Goal: Transaction & Acquisition: Purchase product/service

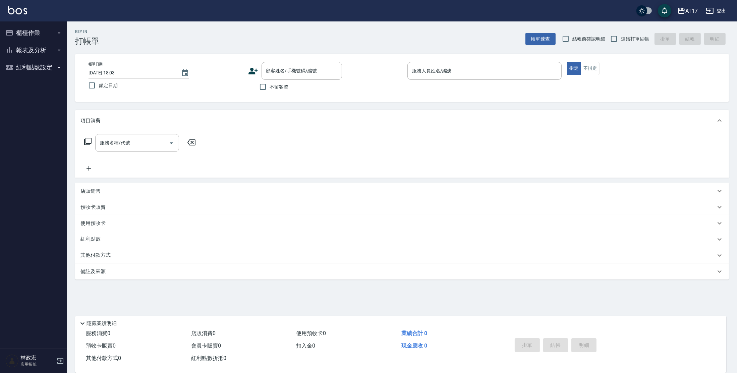
click at [29, 49] on button "報表及分析" at bounding box center [34, 50] width 62 height 17
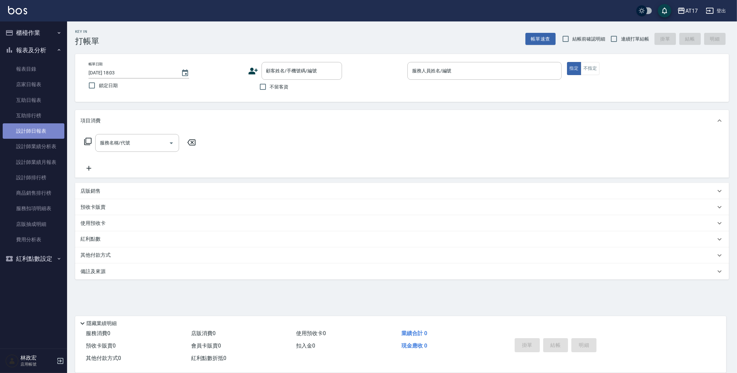
click at [44, 135] on link "設計師日報表" at bounding box center [34, 130] width 62 height 15
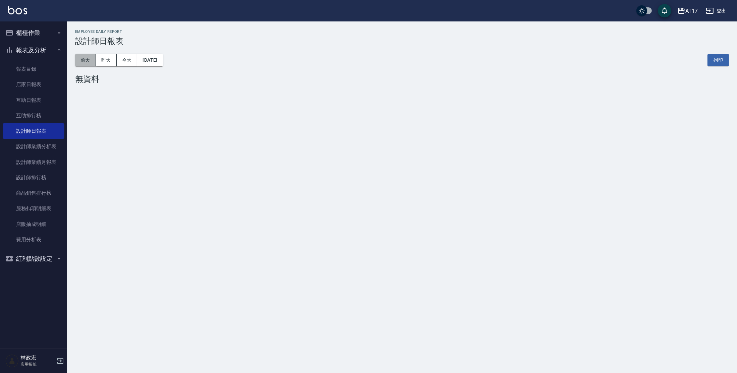
click at [91, 62] on button "前天" at bounding box center [85, 60] width 21 height 12
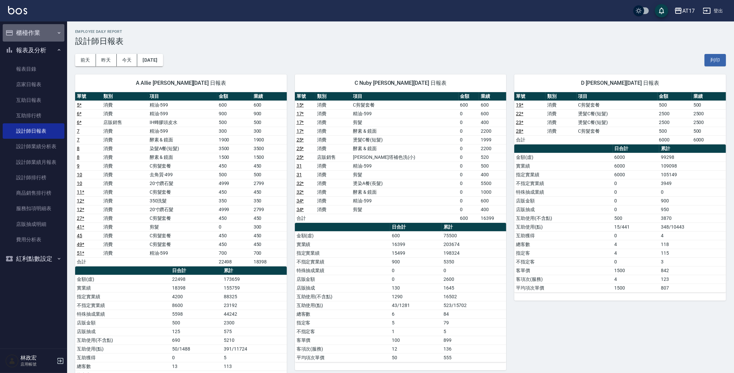
click at [47, 37] on button "櫃檯作業" at bounding box center [34, 32] width 62 height 17
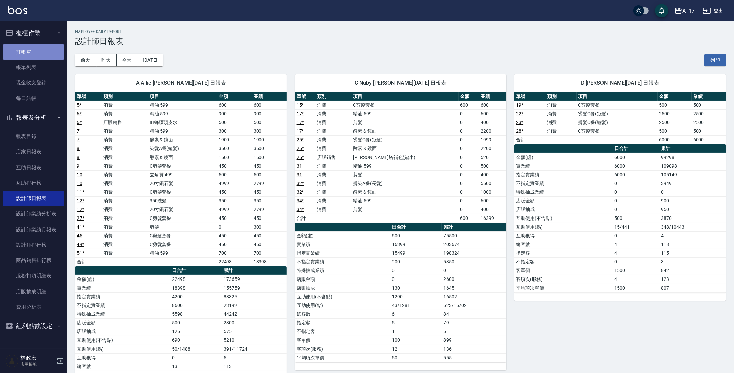
click at [36, 49] on link "打帳單" at bounding box center [34, 51] width 62 height 15
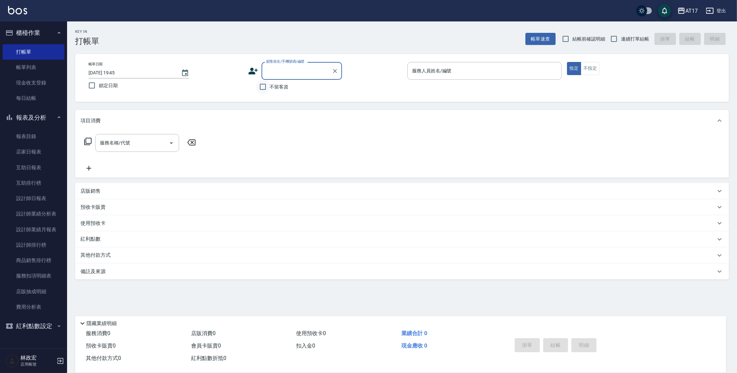
click at [263, 82] on input "不留客資" at bounding box center [263, 87] width 14 height 14
checkbox input "true"
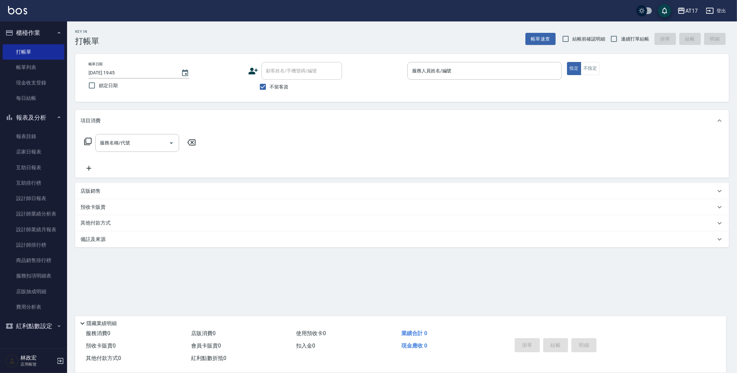
click at [646, 42] on span "連續打單結帳" at bounding box center [635, 39] width 28 height 7
click at [621, 42] on input "連續打單結帳" at bounding box center [614, 39] width 14 height 14
checkbox input "true"
click at [499, 71] on input "服務人員姓名/編號" at bounding box center [484, 71] width 148 height 12
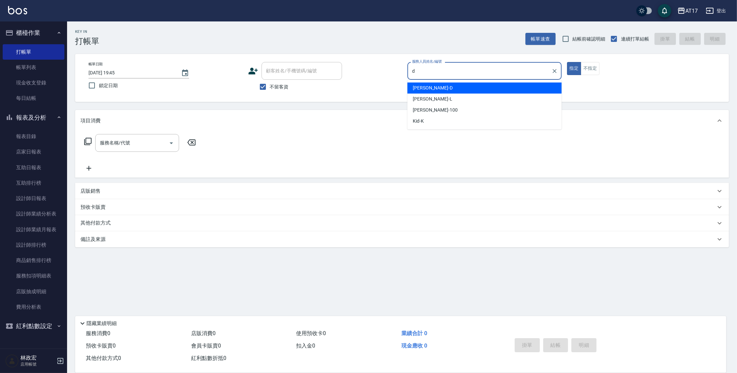
type input "[PERSON_NAME]-D"
type button "true"
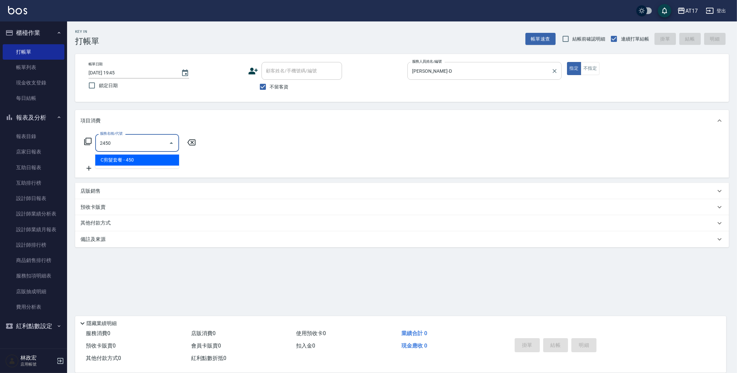
type input "C剪髮套餐(2450)"
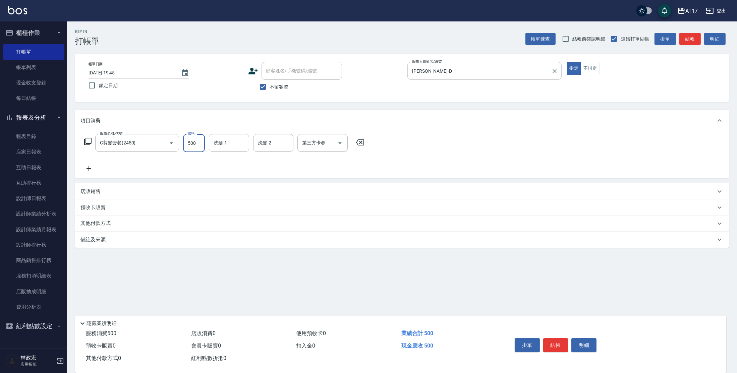
type input "500"
type input "[PERSON_NAME]-27"
type input "儲值卡"
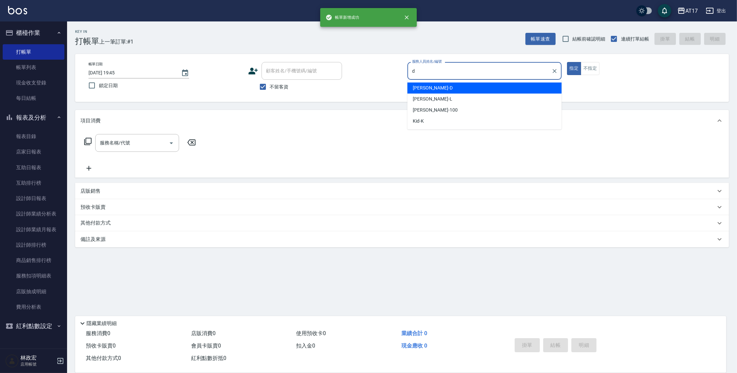
type input "[PERSON_NAME]-D"
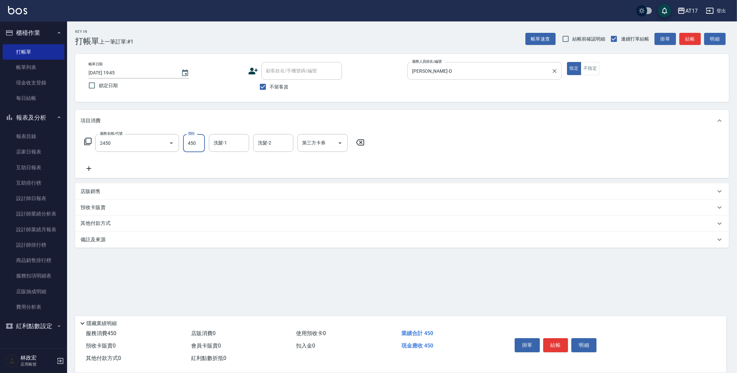
type input "C剪髮套餐(2450)"
click at [195, 143] on input "5600" at bounding box center [194, 143] width 22 height 18
type input "500"
type input "[PERSON_NAME]-25"
type input "儲值卡"
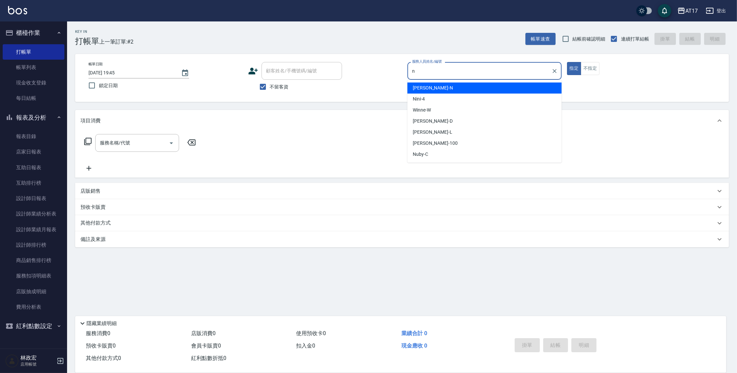
type input "[PERSON_NAME]-N"
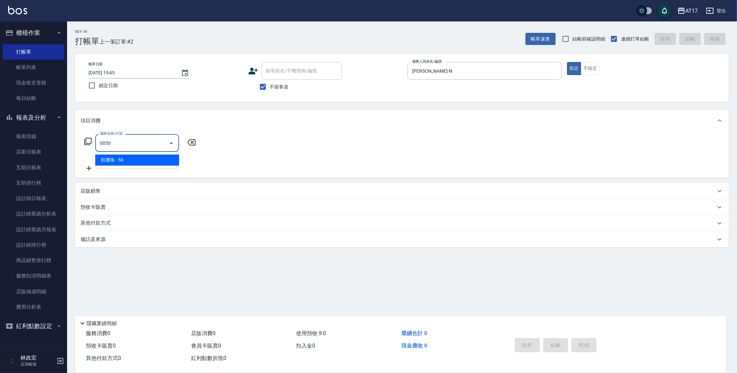
type input "剪瀏海(0050)"
type input "[DATE] 19:46"
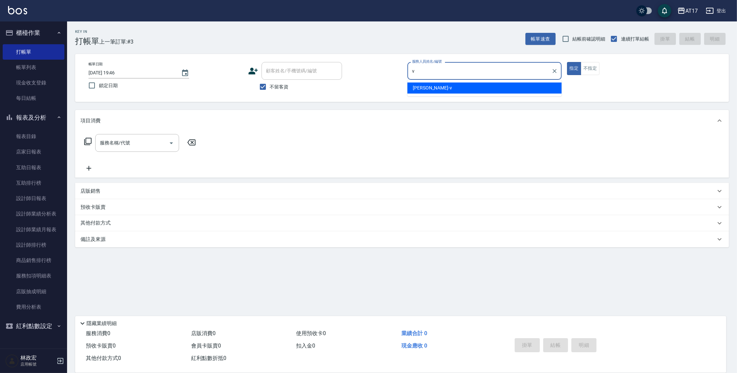
type input "[PERSON_NAME]-v"
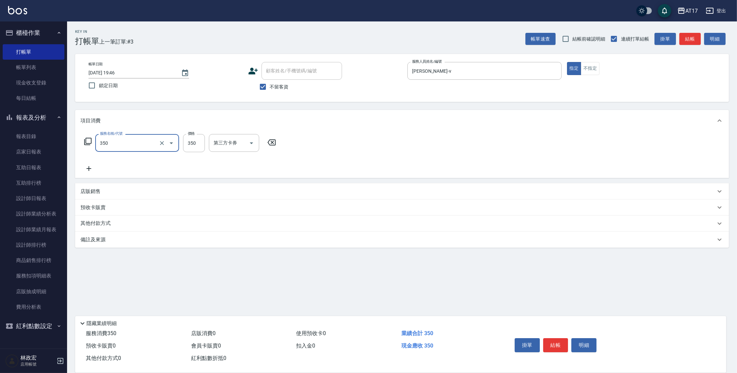
type input "350洗髮(350)"
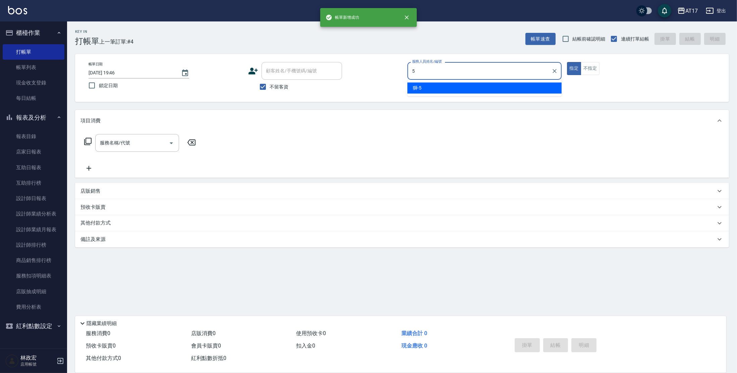
type input "獅-5"
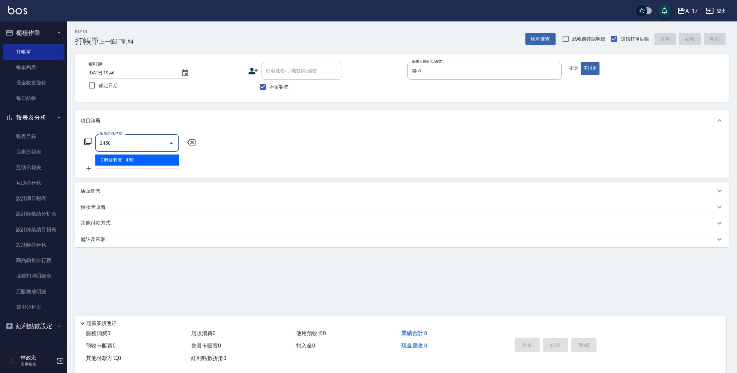
type input "C剪髮套餐(2450)"
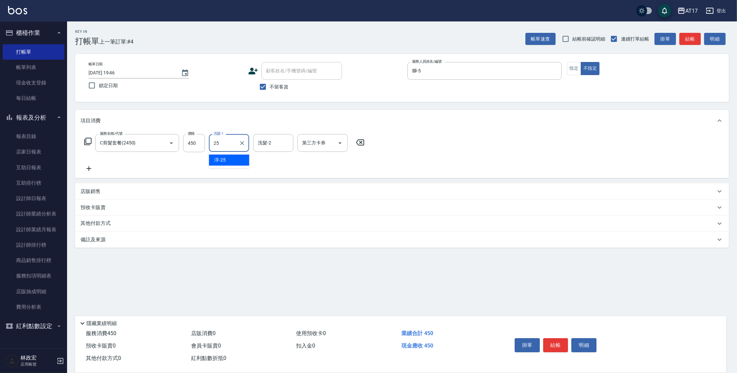
type input "[PERSON_NAME]-25"
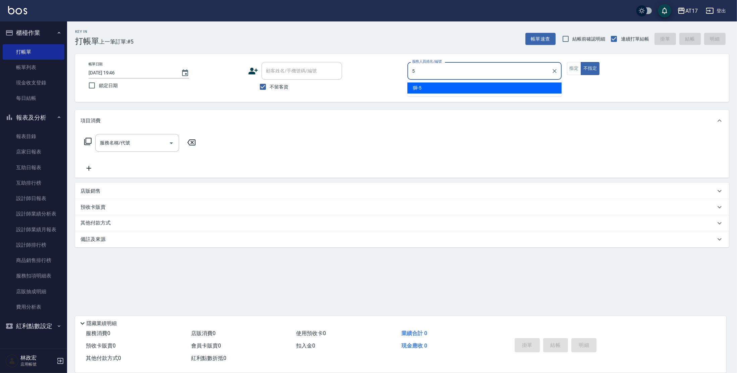
type input "獅-5"
type button "false"
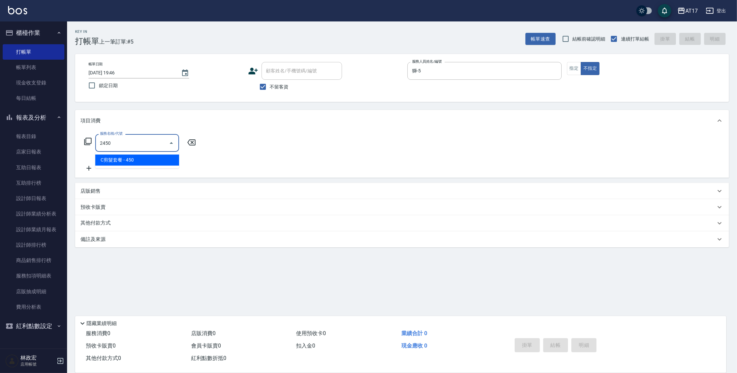
type input "C剪髮套餐(2450)"
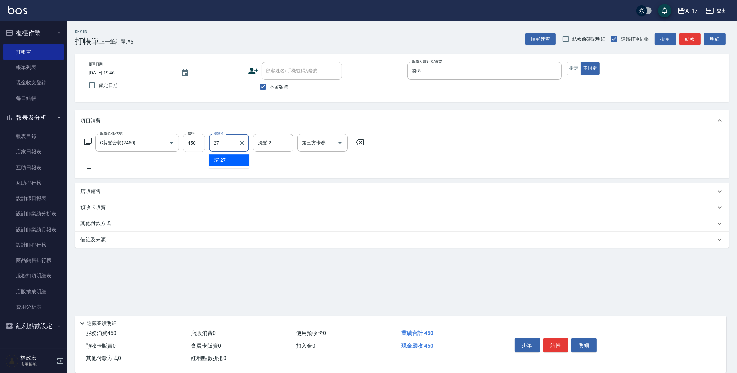
type input "[PERSON_NAME]-27"
click at [124, 187] on div "店販銷售" at bounding box center [402, 191] width 654 height 16
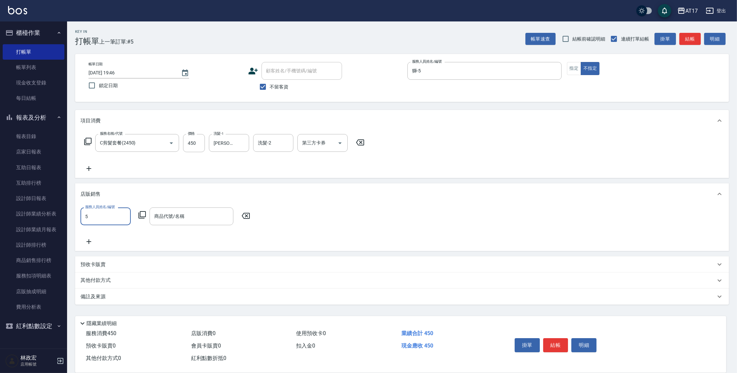
type input "獅-5"
click at [142, 217] on icon at bounding box center [141, 214] width 7 height 7
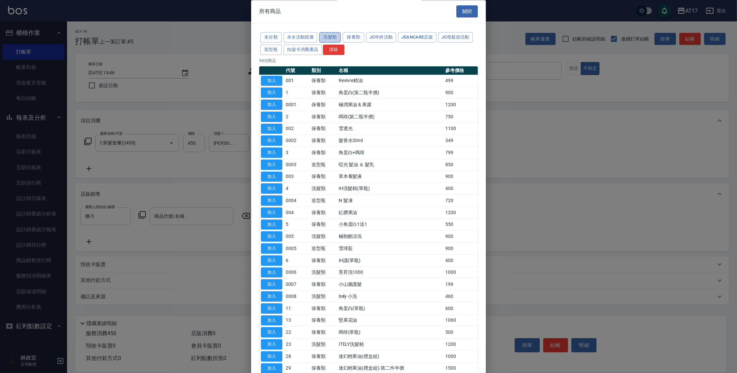
click at [329, 38] on button "洗髮類" at bounding box center [329, 38] width 21 height 10
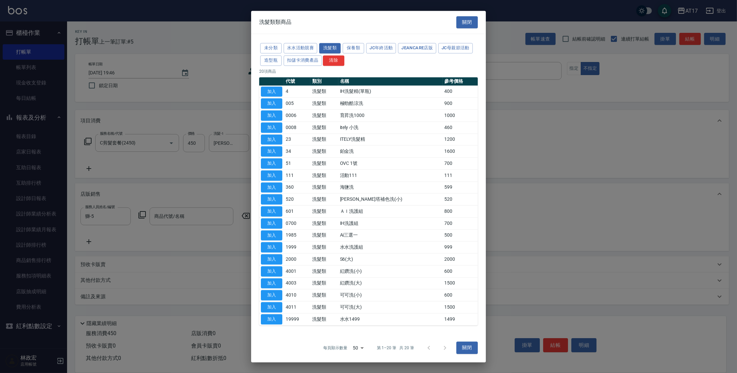
click at [351, 38] on div "未分類 水水活動競賽 洗髮類 保養類 JC年終活動 JeanCare店販 JC母親節活動 造型瓶 扣儲卡消費產品 清除 20 項商品 代號 類別 名稱 參考價…" at bounding box center [368, 184] width 235 height 300
click at [352, 48] on button "保養類" at bounding box center [353, 48] width 21 height 10
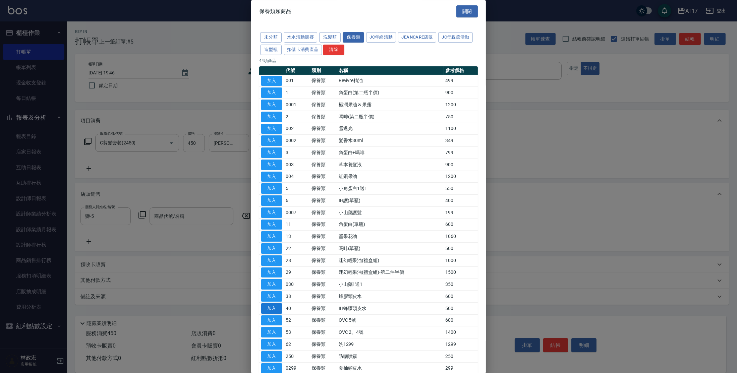
click at [267, 306] on button "加入" at bounding box center [271, 308] width 21 height 10
type input "IH蜂膠頭皮水"
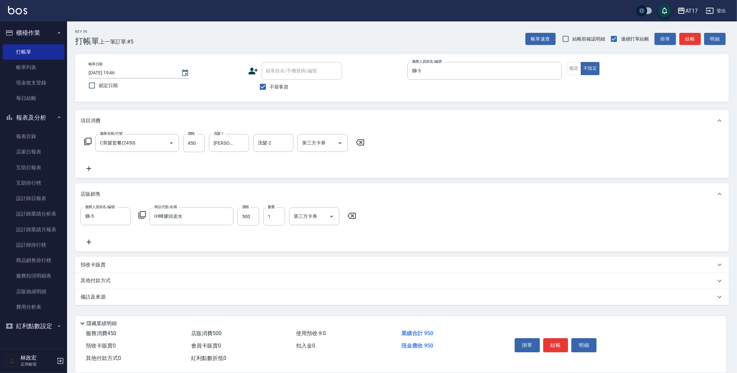
click at [561, 341] on button "結帳" at bounding box center [555, 345] width 25 height 14
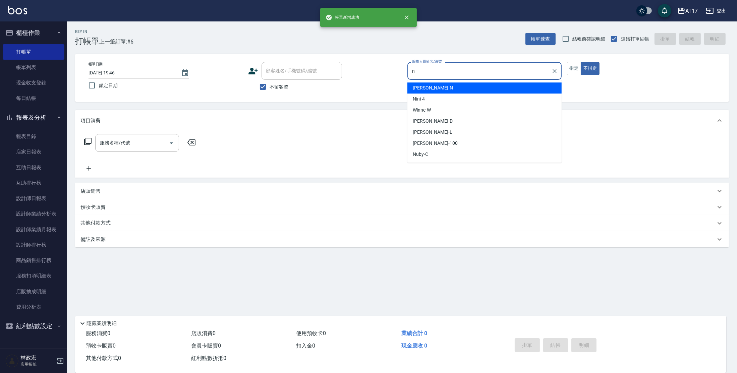
type input "[PERSON_NAME]-N"
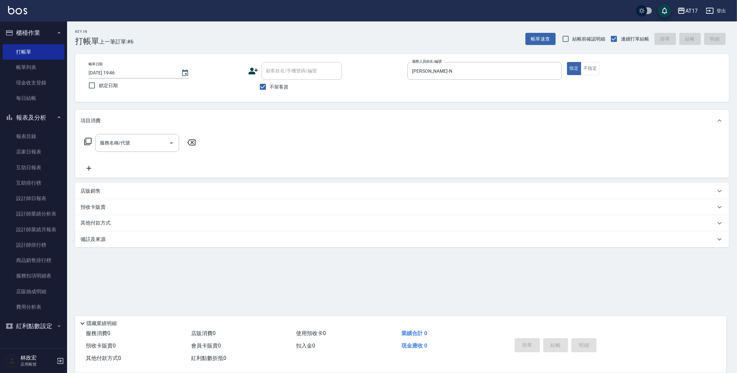
click at [89, 140] on icon at bounding box center [88, 141] width 8 height 8
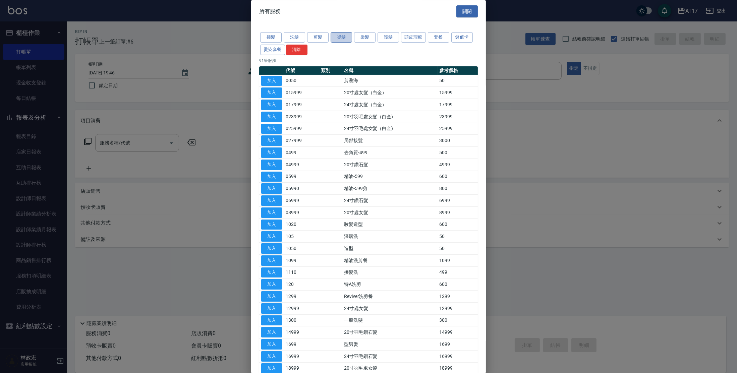
click at [341, 39] on button "燙髮" at bounding box center [341, 38] width 21 height 10
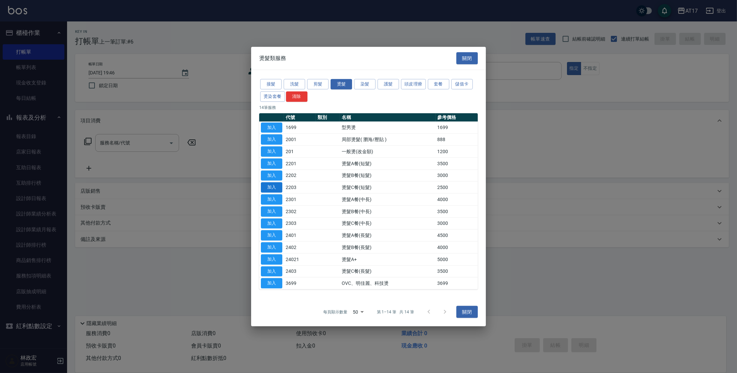
click at [272, 188] on button "加入" at bounding box center [271, 187] width 21 height 10
type input "燙髮C餐(短髮)(2203)"
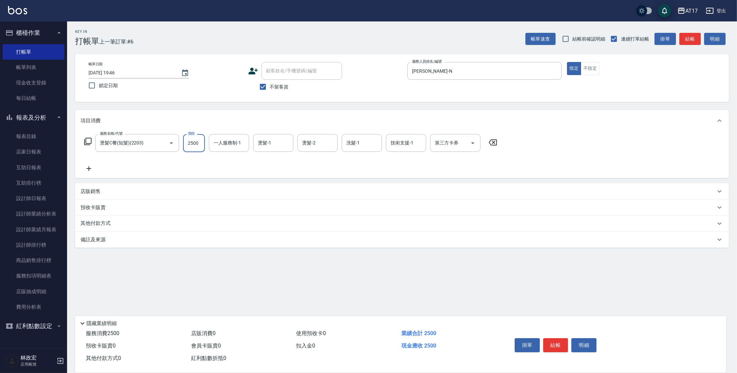
click at [183, 148] on input "2500" at bounding box center [194, 143] width 22 height 18
type input "2000"
type input "[PERSON_NAME]-N"
type input "[PERSON_NAME]-55"
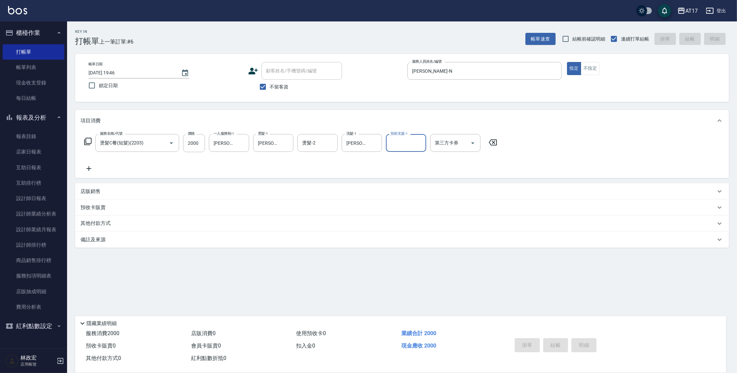
type input "[DATE] 19:47"
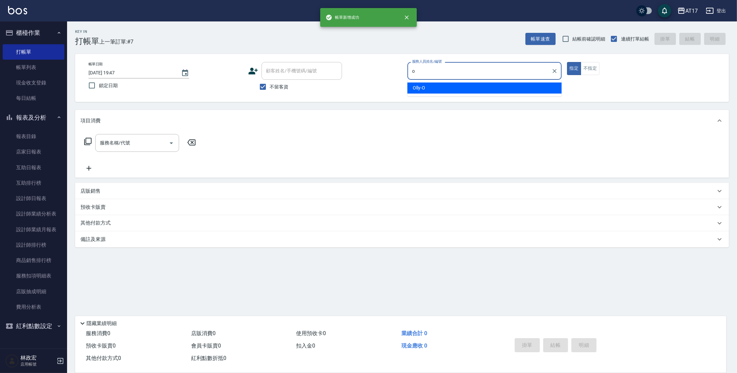
type input "Olly-O"
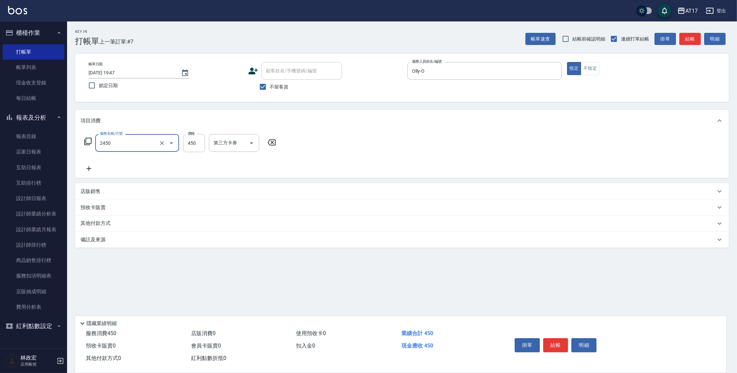
type input "C剪髮套餐(2450)"
type input "500"
type input "[PERSON_NAME]-25"
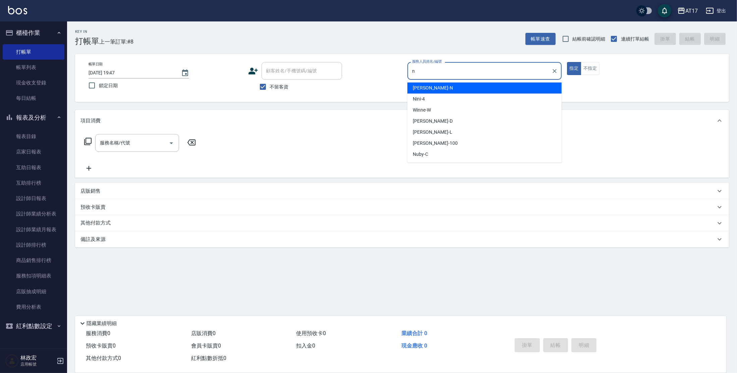
type input "[PERSON_NAME]-N"
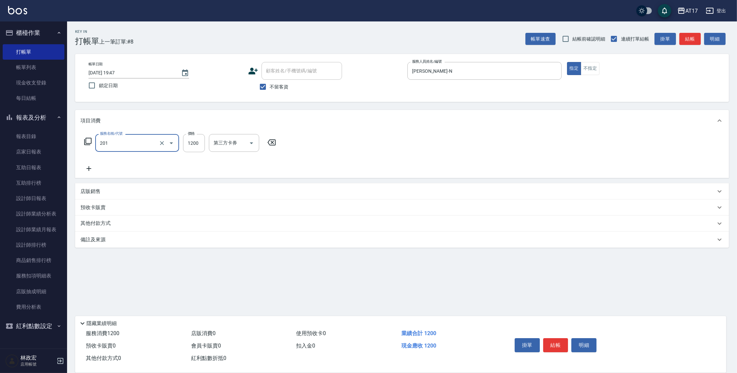
type input "一般燙(改金額)(201)"
type input "1599"
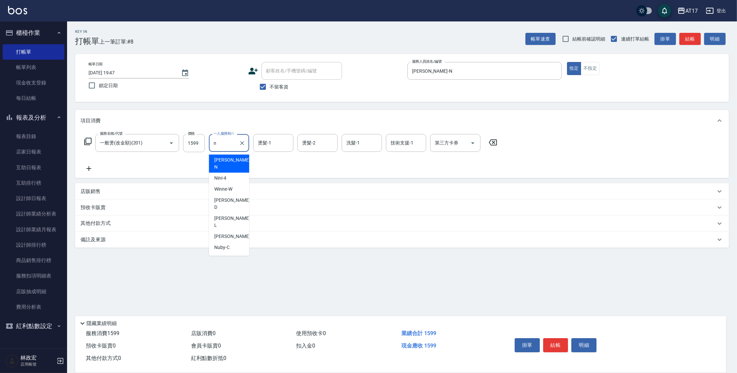
type input "[PERSON_NAME]-N"
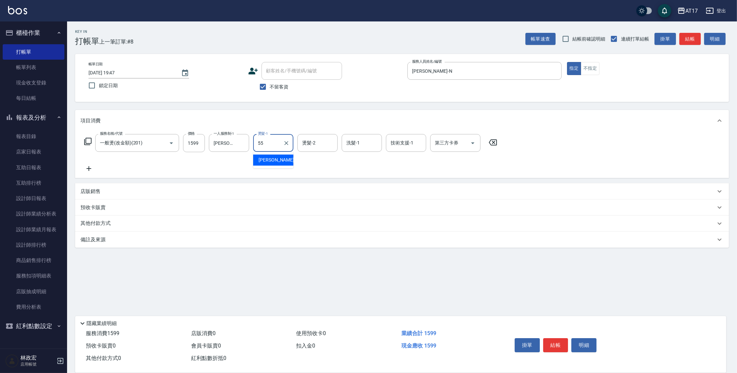
type input "[PERSON_NAME]-55"
click at [87, 140] on icon at bounding box center [88, 141] width 8 height 8
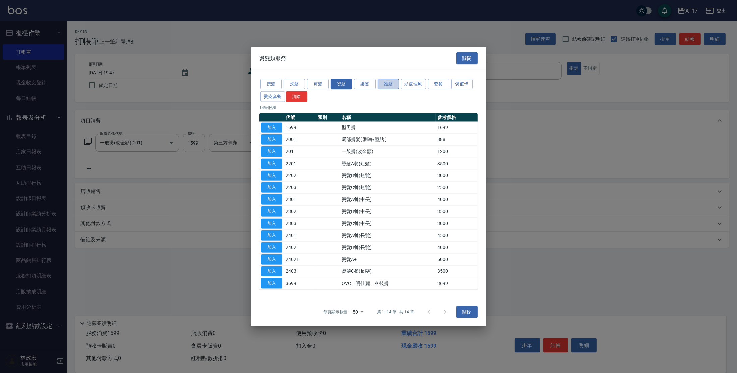
click at [384, 86] on button "護髮" at bounding box center [387, 84] width 21 height 10
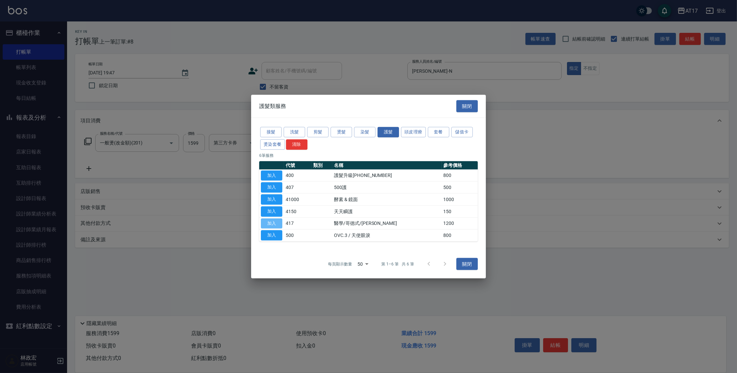
drag, startPoint x: 267, startPoint y: 225, endPoint x: 243, endPoint y: 215, distance: 26.3
click at [267, 225] on button "加入" at bounding box center [271, 223] width 21 height 10
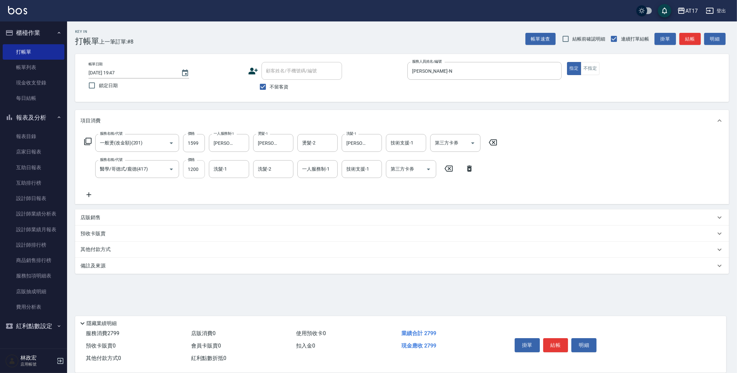
click at [198, 176] on input "1200" at bounding box center [194, 169] width 22 height 18
type input "1500"
type input "[PERSON_NAME]-55"
type input "[PERSON_NAME]-N"
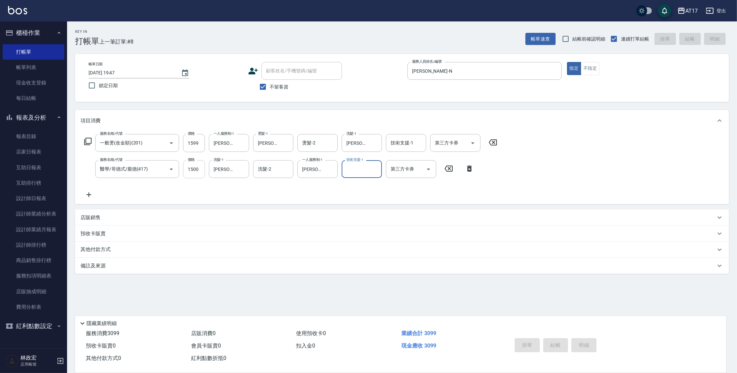
type input "[DATE] 19:48"
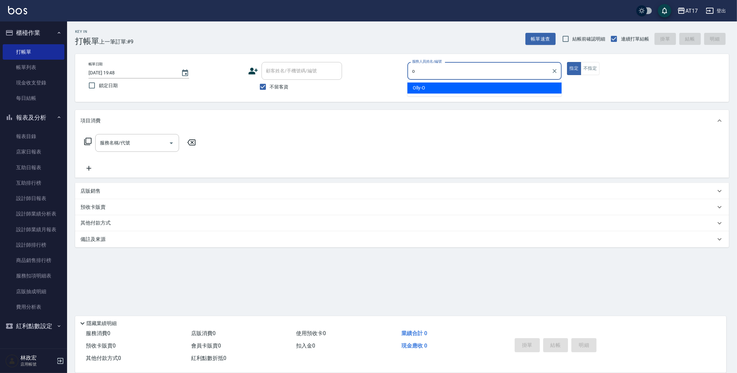
type input "Olly-O"
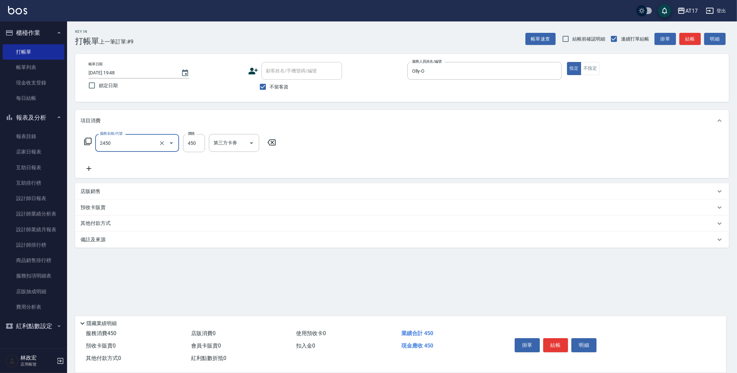
type input "C剪髮套餐(2450)"
type input "500"
type input "[PERSON_NAME]-25"
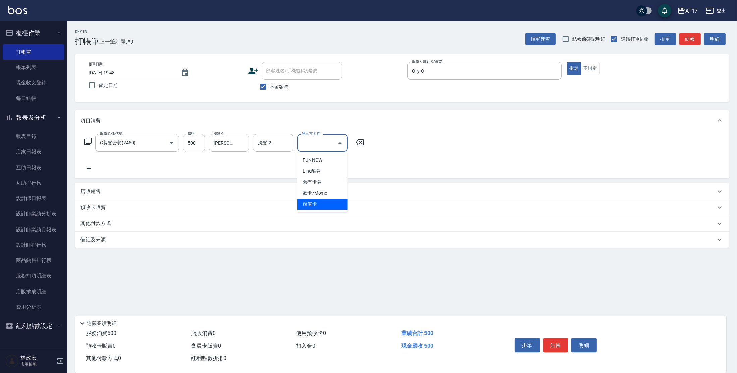
type input "儲值卡"
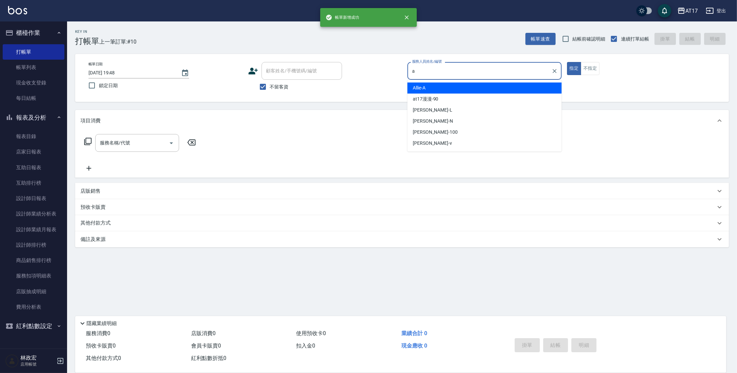
type input "Allie-A"
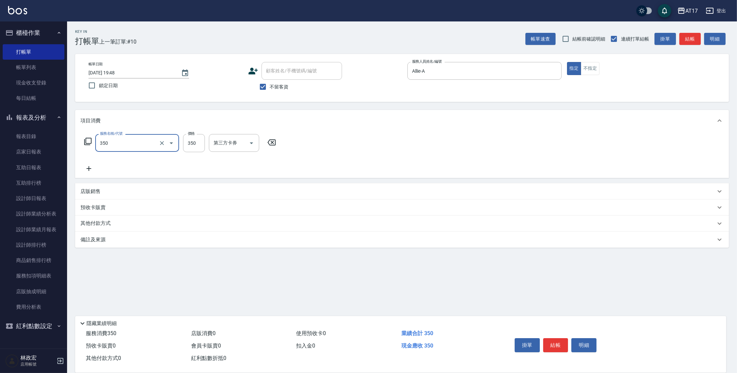
type input "350洗髮(350)"
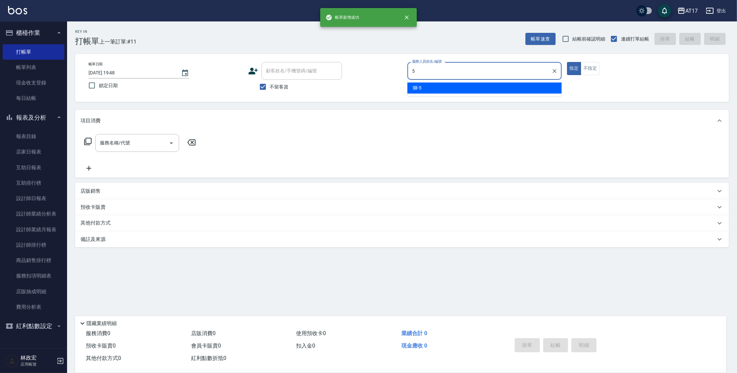
type input "獅-5"
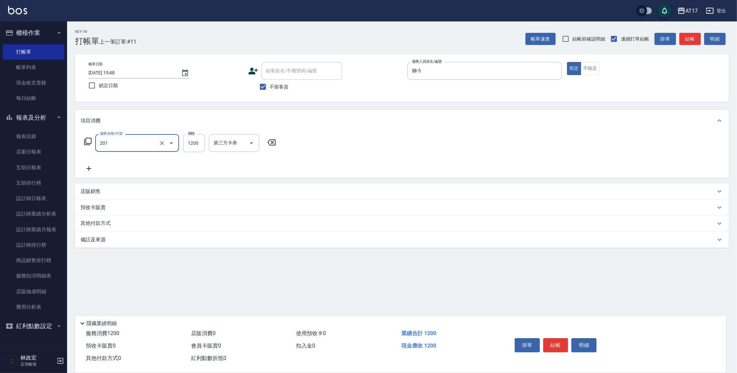
type input "一般燙(改金額)(201)"
type input "1299"
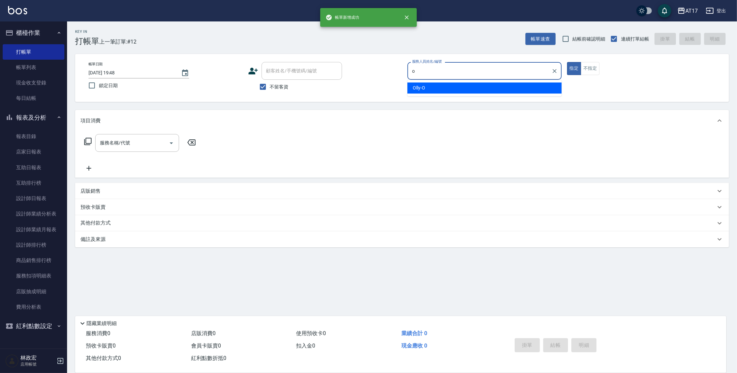
type input "Olly-O"
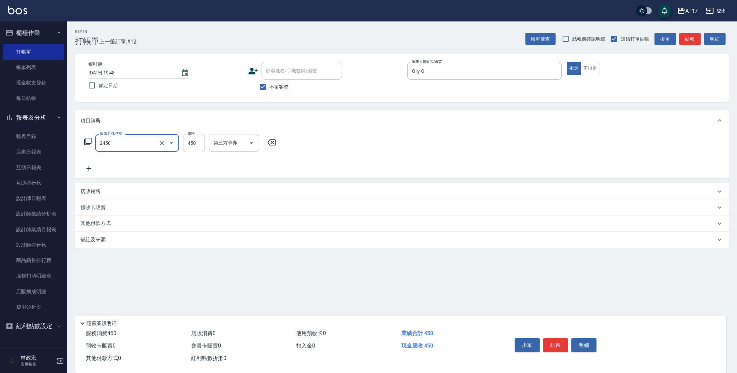
type input "C剪髮套餐(2450)"
type input "500"
type input "[PERSON_NAME]-25"
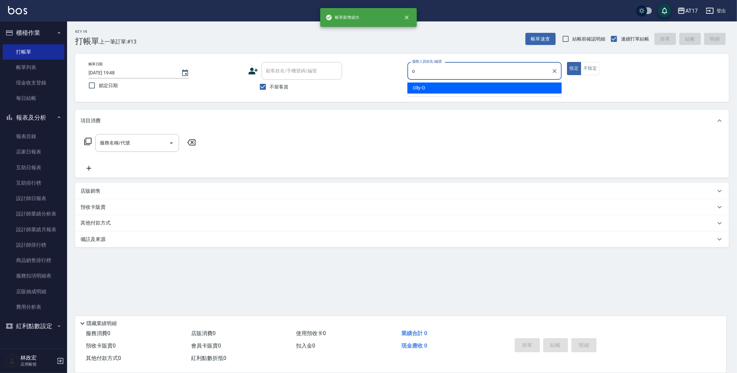
type input "Olly-O"
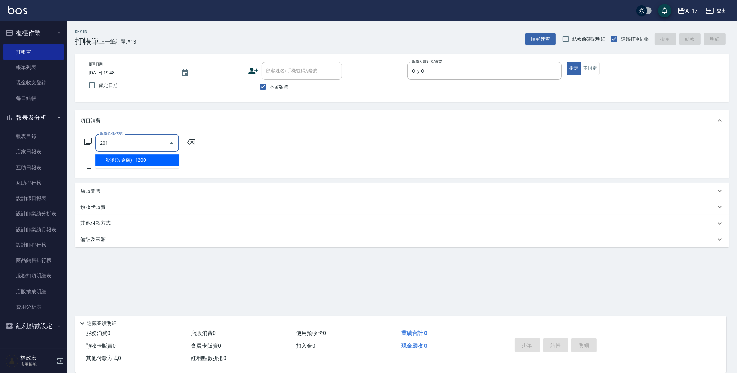
type input "一般燙(改金額)(201)"
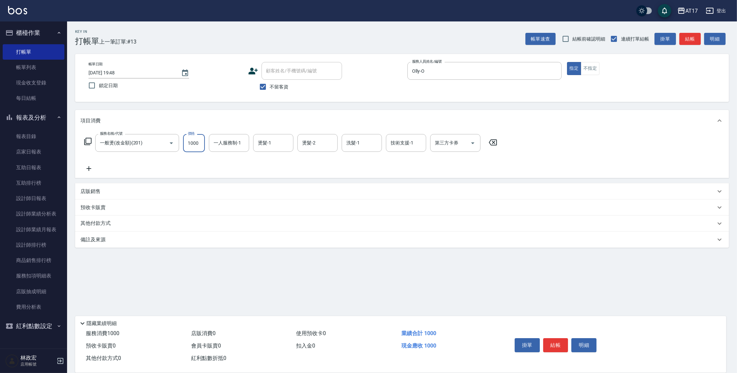
type input "1000"
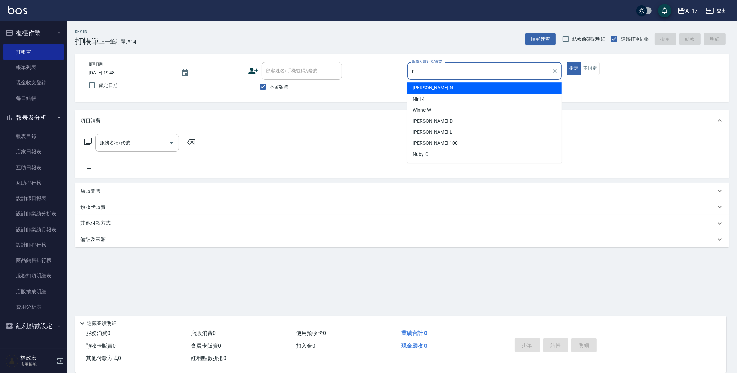
type input "[PERSON_NAME]-N"
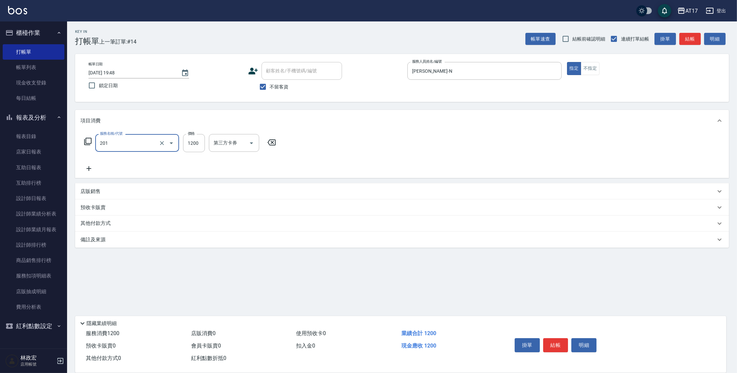
type input "一般燙(改金額)(201)"
type input "1299"
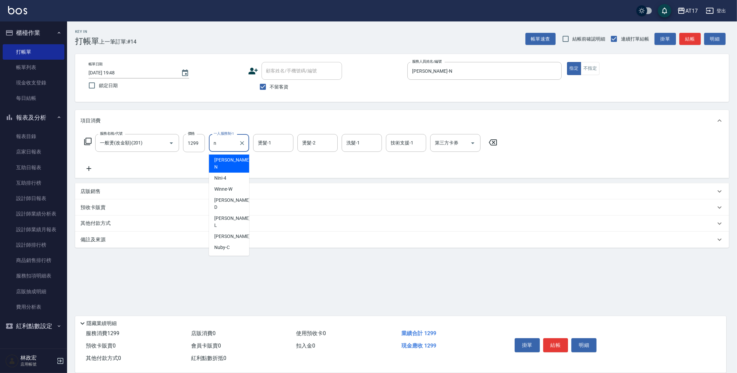
type input "[PERSON_NAME]-N"
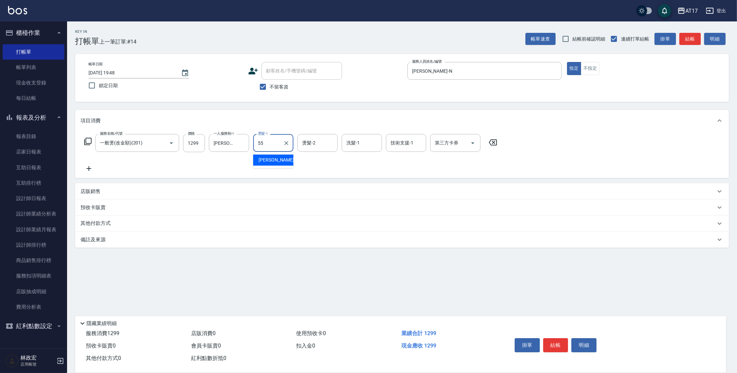
type input "[PERSON_NAME]-55"
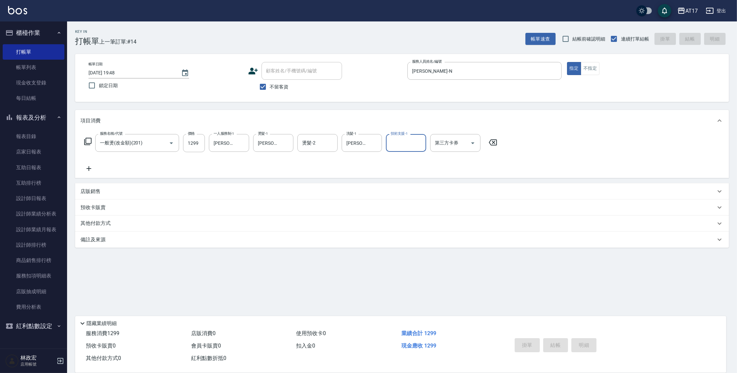
type input "[DATE] 19:49"
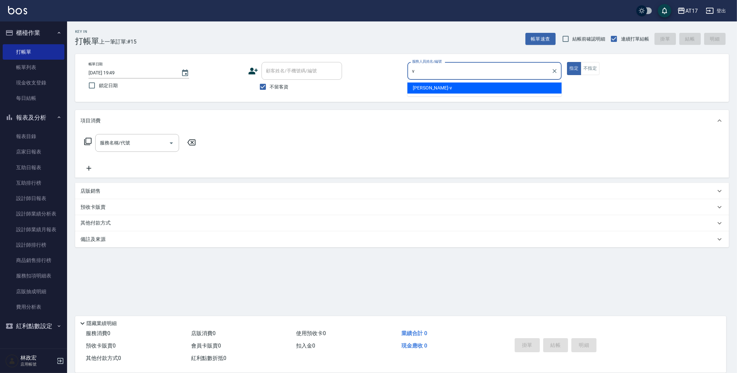
type input "[PERSON_NAME]-v"
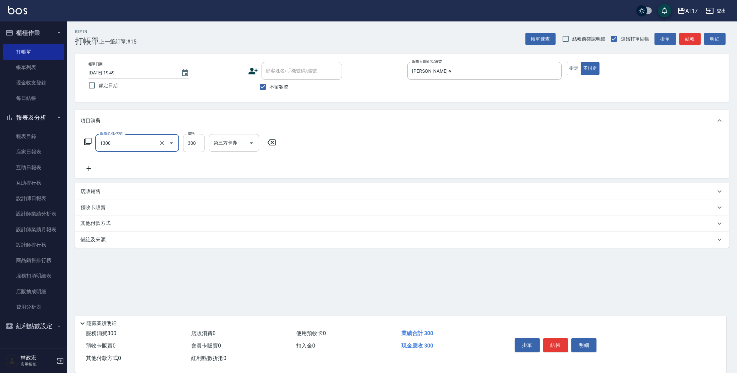
type input "一般洗髮(1300)"
type input "299"
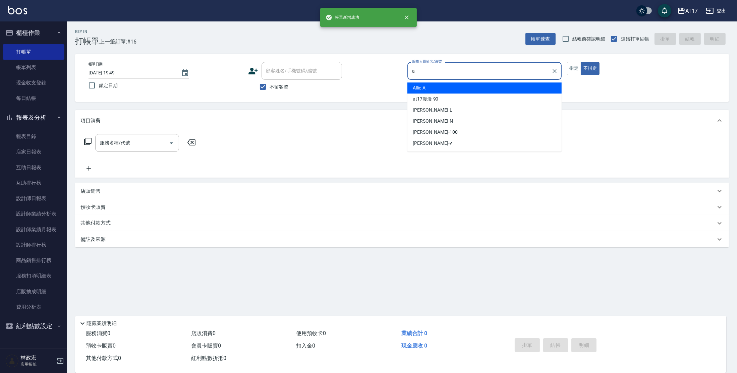
type input "Allie-A"
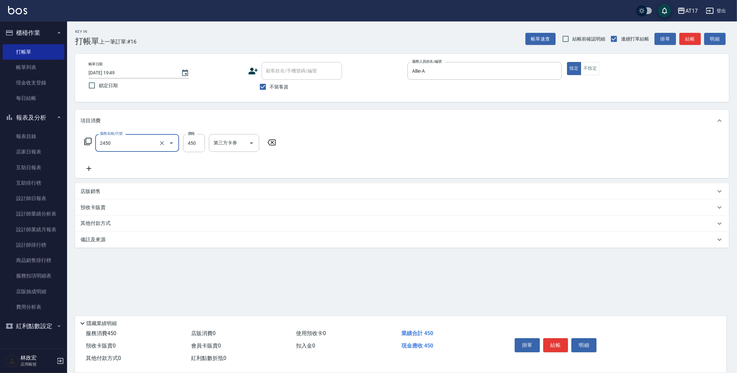
type input "C剪髮套餐(2450)"
type input "[PERSON_NAME]-27"
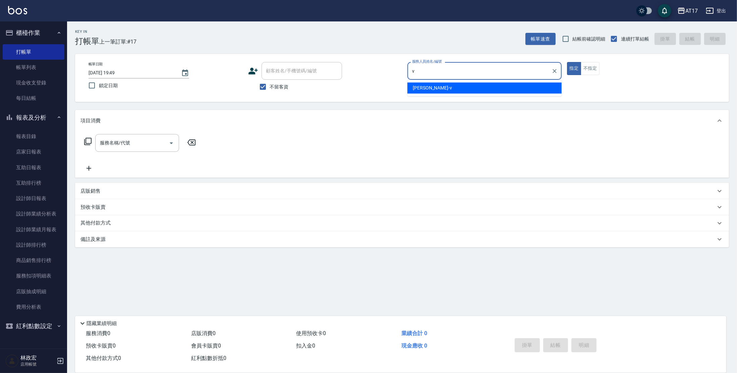
type input "[PERSON_NAME]-v"
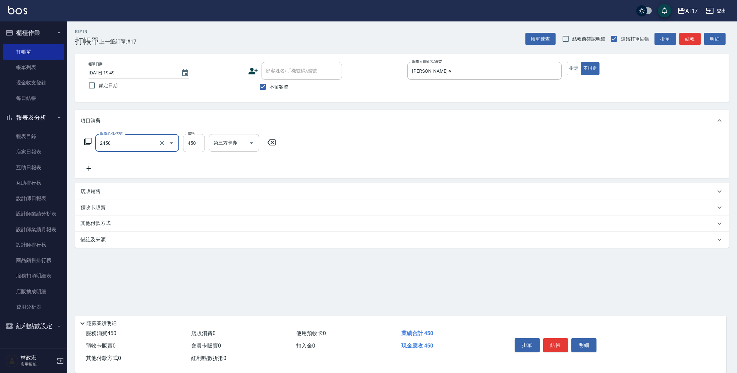
type input "C剪髮套餐(2450)"
type input "[PERSON_NAME]-25"
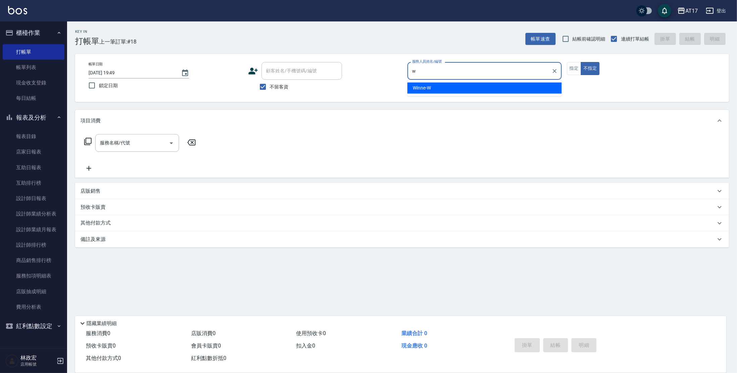
type input "Winne-W"
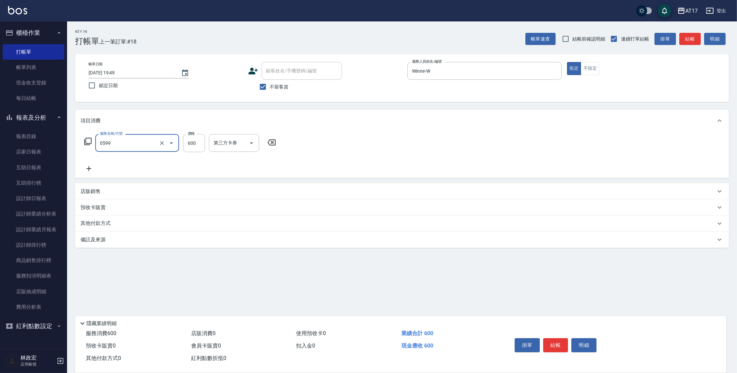
type input "精油-599(0599)"
type input "850"
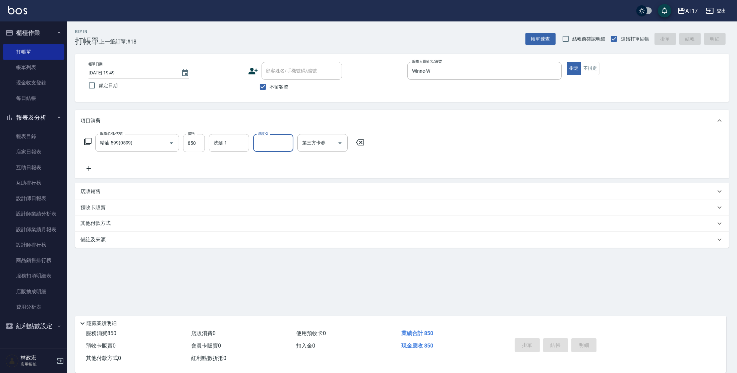
type input "[DATE] 19:50"
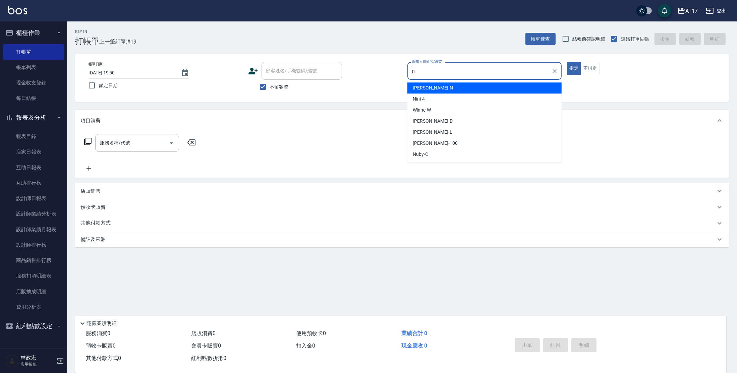
type input "[PERSON_NAME]-N"
